Goal: Information Seeking & Learning: Learn about a topic

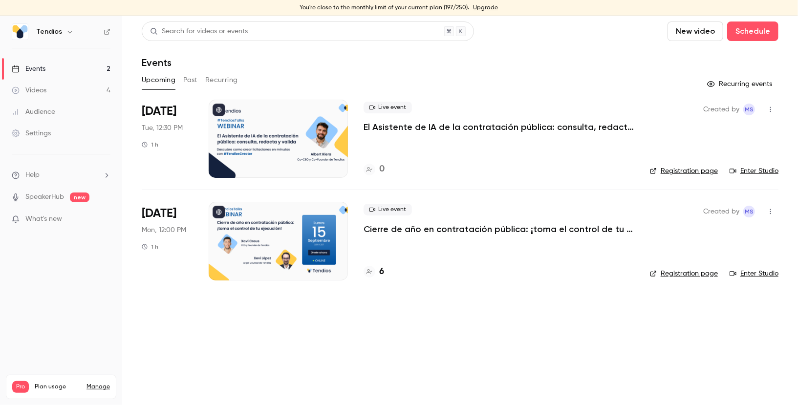
click at [414, 231] on p "Cierre de año en contratación pública: ¡toma el control de tu ejecución!" at bounding box center [499, 229] width 271 height 12
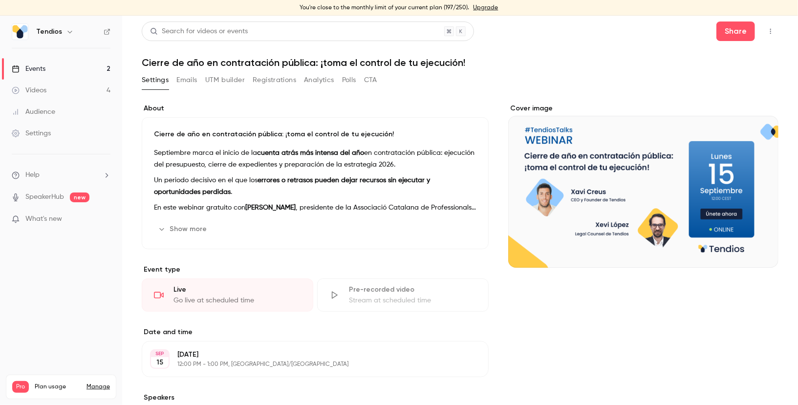
click at [226, 60] on h1 "Cierre de año en contratación pública: ¡toma el control de tu ejecución!" at bounding box center [460, 63] width 637 height 12
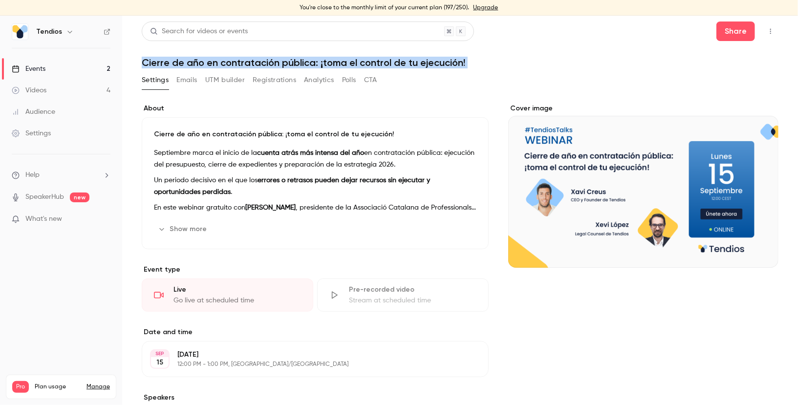
click at [226, 60] on h1 "Cierre de año en contratación pública: ¡toma el control de tu ejecución!" at bounding box center [460, 63] width 637 height 12
copy div "Cierre de año en contratación pública: ¡toma el control de tu ejecución! Settin…"
click at [64, 64] on link "Events 2" at bounding box center [61, 69] width 122 height 22
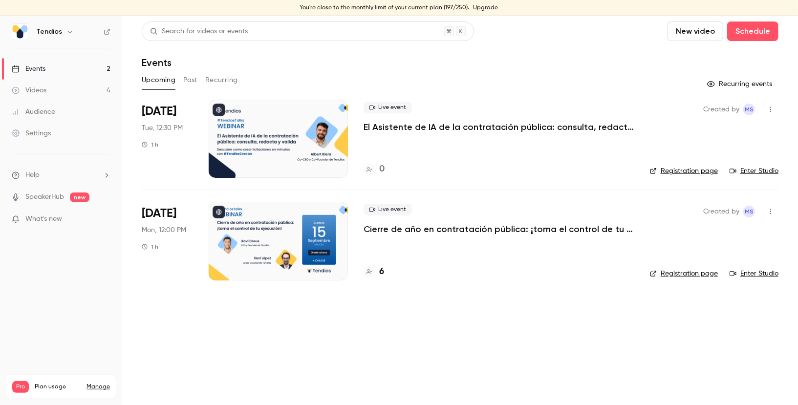
click at [315, 240] on div at bounding box center [278, 241] width 139 height 78
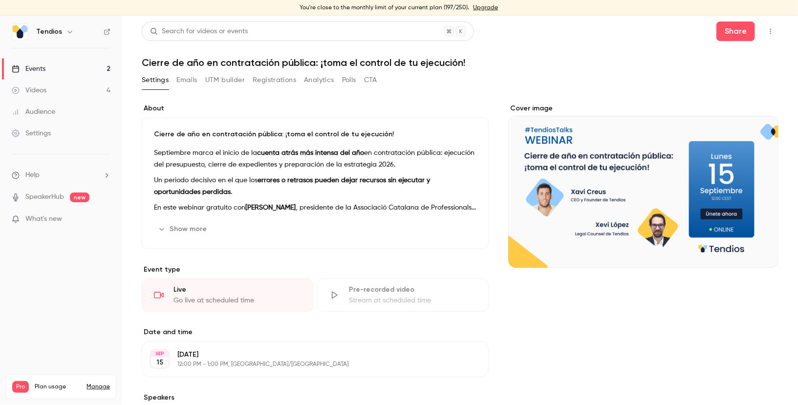
click at [164, 137] on p "Cierre de año en contratación pública: ¡toma el control de tu ejecución!" at bounding box center [315, 135] width 323 height 10
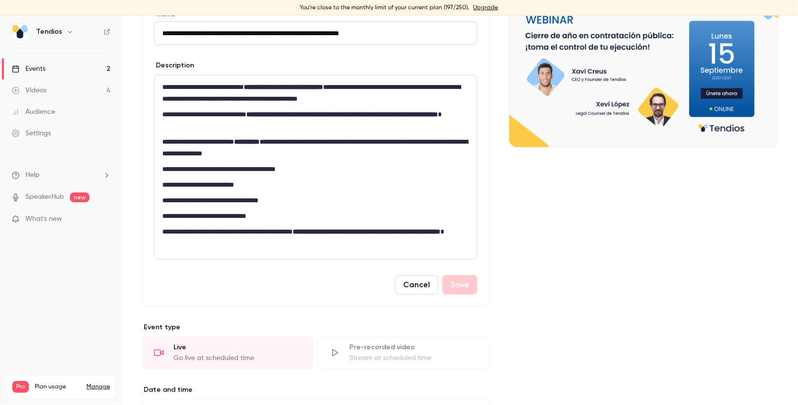
scroll to position [132, 0]
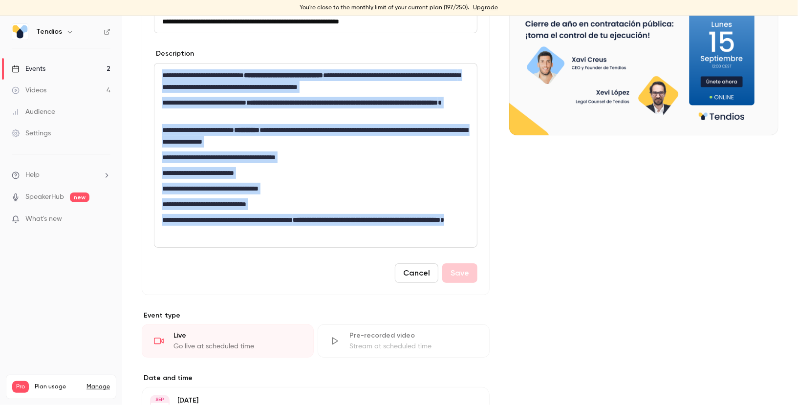
drag, startPoint x: 211, startPoint y: 233, endPoint x: 122, endPoint y: 74, distance: 181.6
click at [122, 74] on div "**********" at bounding box center [399, 211] width 798 height 390
copy div "**********"
click at [96, 60] on link "Events 2" at bounding box center [61, 69] width 122 height 22
